Goal: Information Seeking & Learning: Learn about a topic

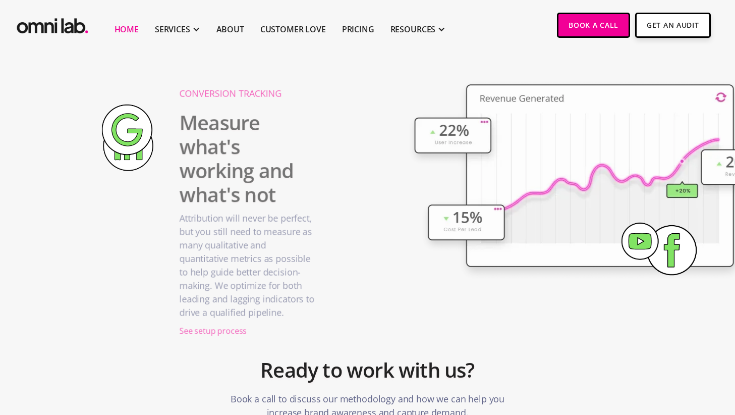
scroll to position [1815, 0]
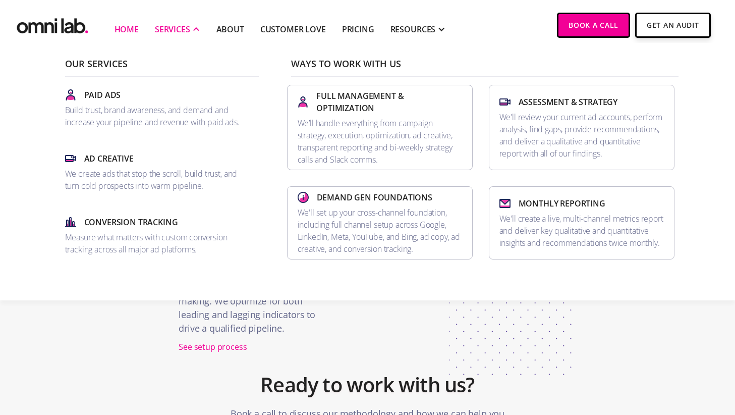
click at [169, 27] on div "SERVICES" at bounding box center [172, 29] width 35 height 12
click at [173, 29] on div "SERVICES" at bounding box center [172, 29] width 35 height 12
click at [370, 117] on p "We’ll handle everything from campaign strategy, execution, optimization, ad cre…" at bounding box center [380, 141] width 165 height 48
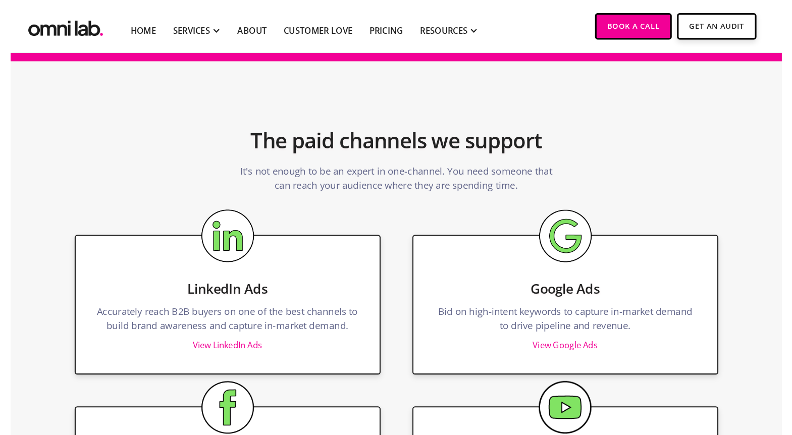
scroll to position [2330, 0]
